Goal: Find specific page/section: Find specific page/section

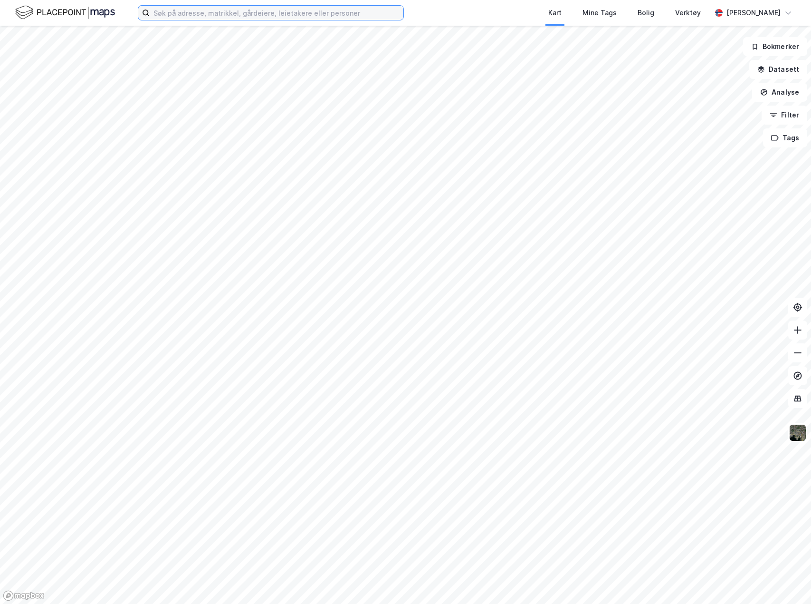
click at [250, 9] on input at bounding box center [277, 13] width 254 height 14
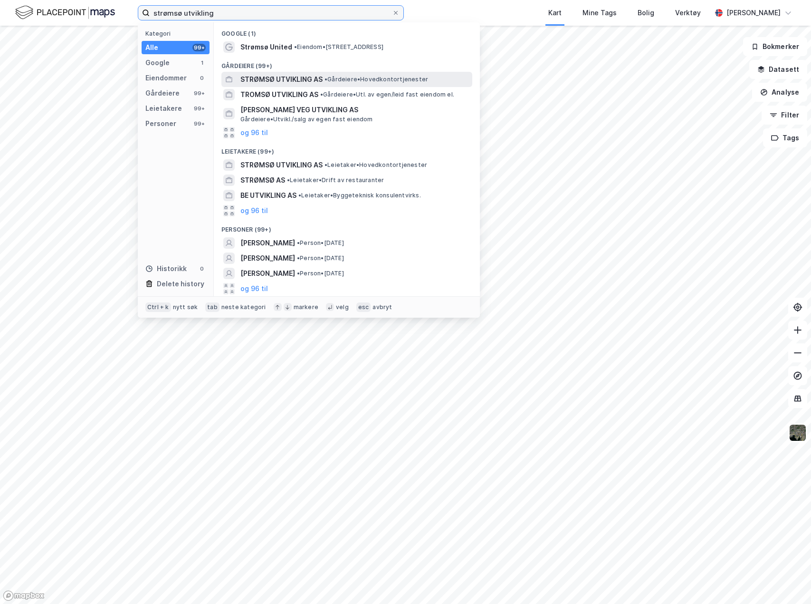
type input "strømsø utvikling"
click at [358, 79] on span "• Gårdeiere • Hovedkontortjenester" at bounding box center [377, 80] width 104 height 8
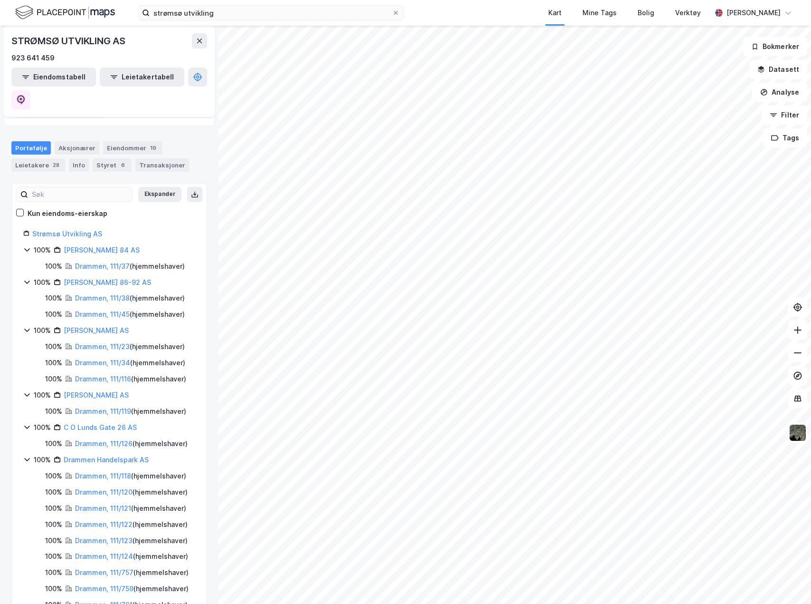
scroll to position [24, 0]
